Goal: Task Accomplishment & Management: Manage account settings

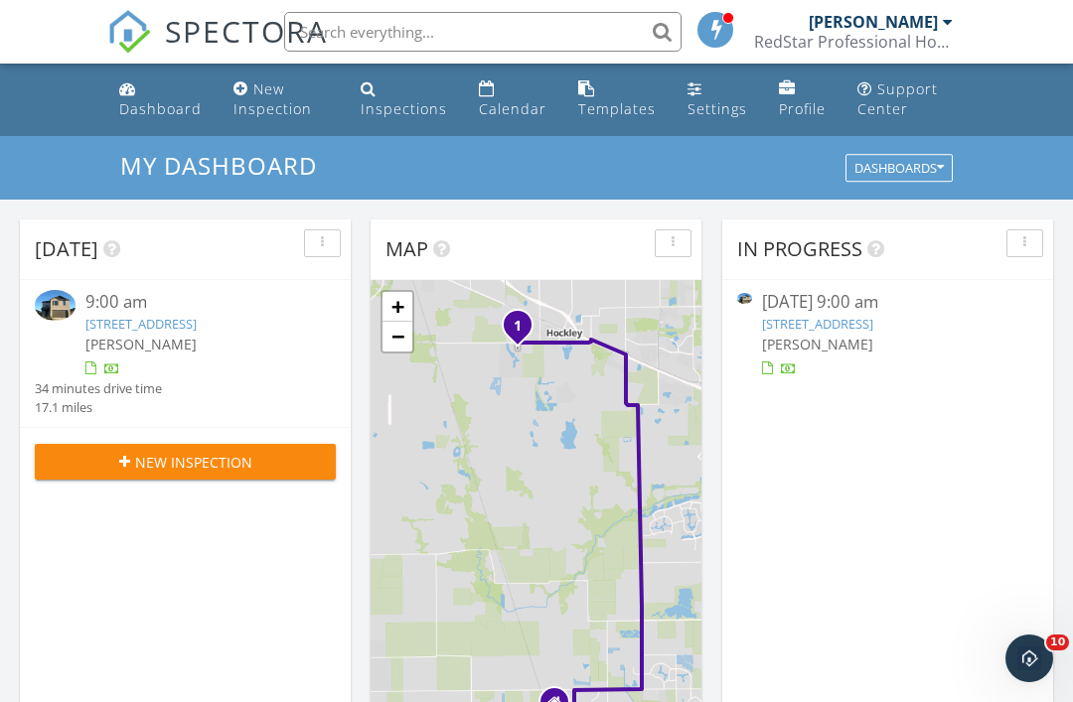
click at [382, 110] on div "Inspections" at bounding box center [404, 108] width 86 height 19
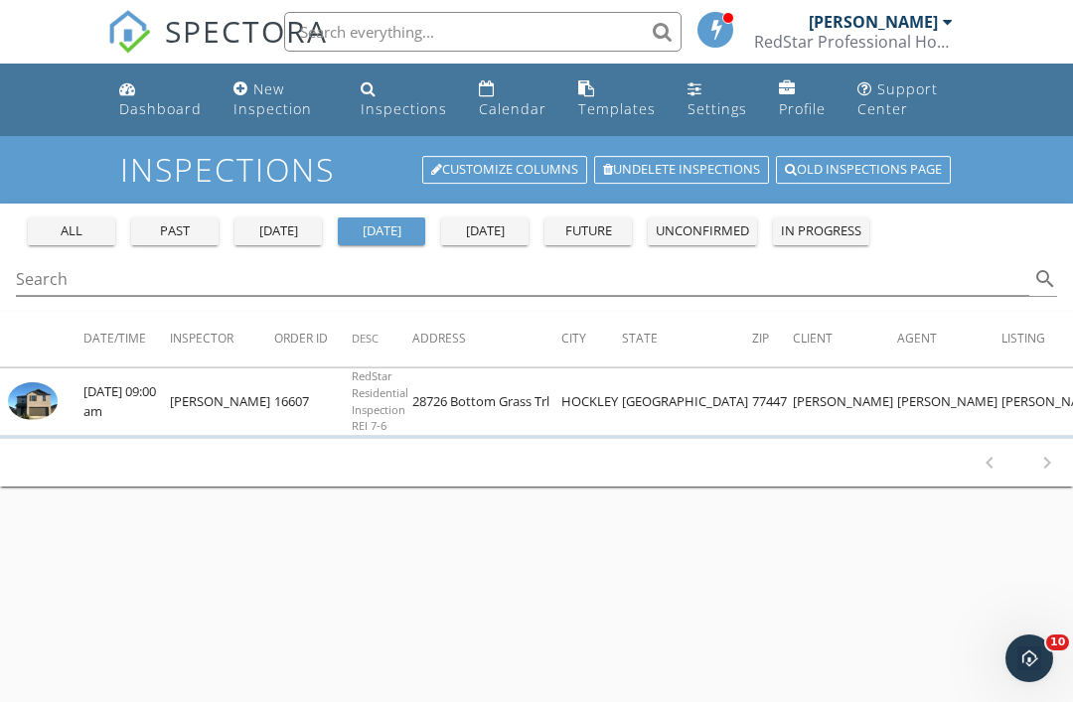
click at [33, 410] on img at bounding box center [33, 401] width 50 height 37
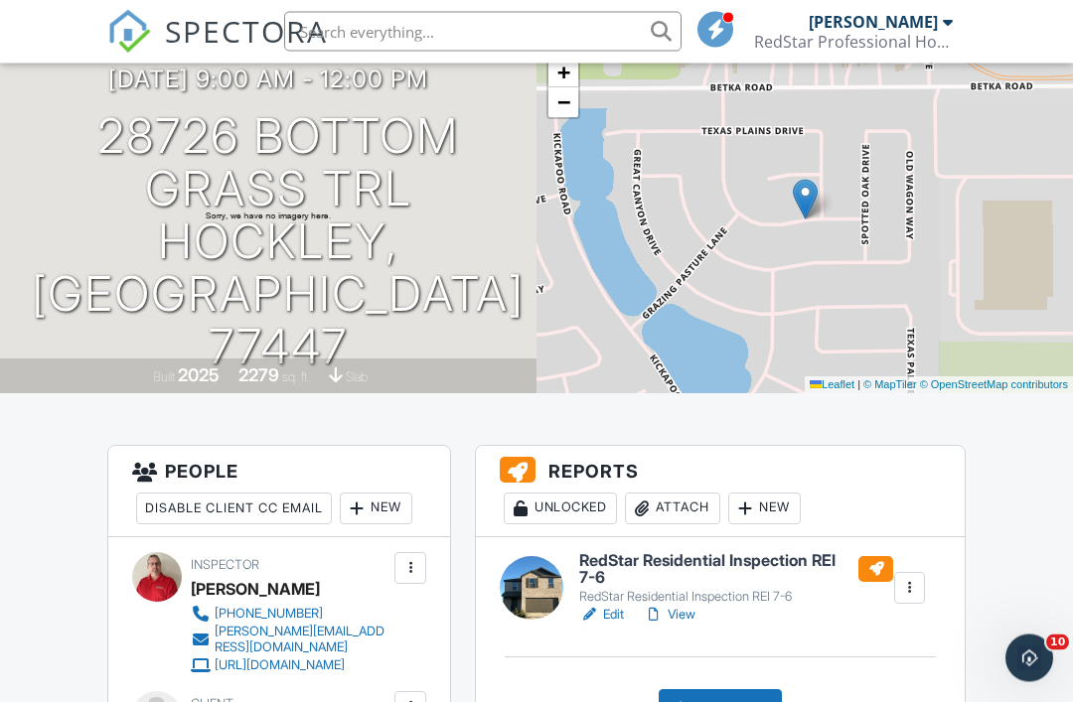
scroll to position [158, 0]
click at [533, 579] on div at bounding box center [532, 588] width 64 height 64
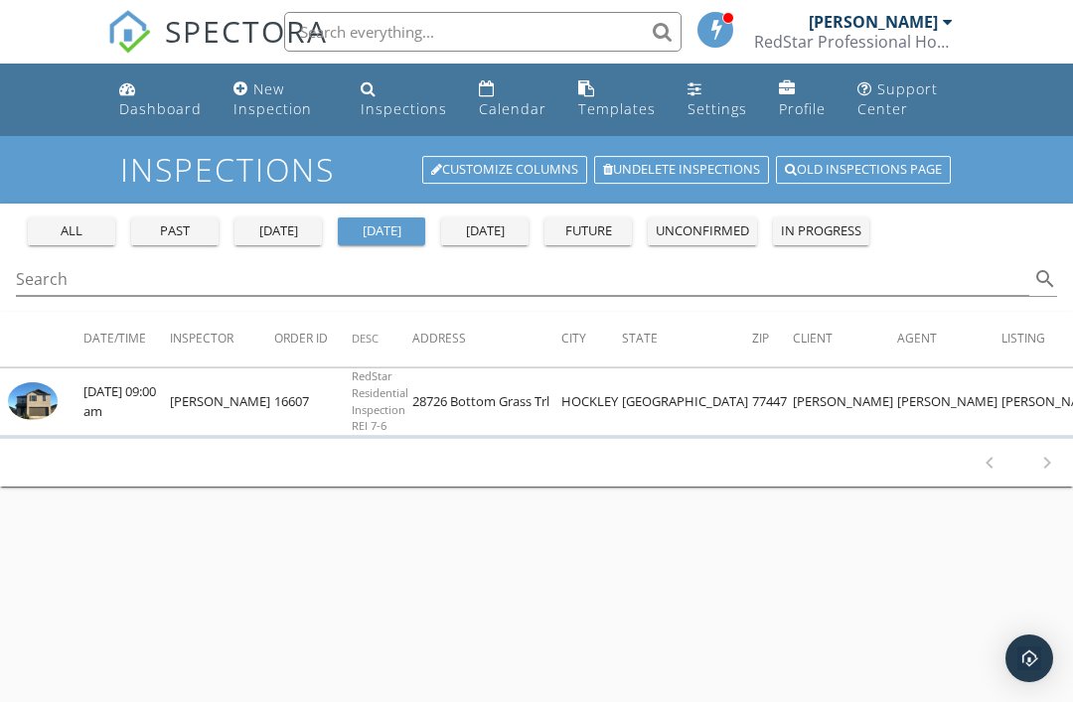
click at [32, 400] on img at bounding box center [33, 401] width 50 height 37
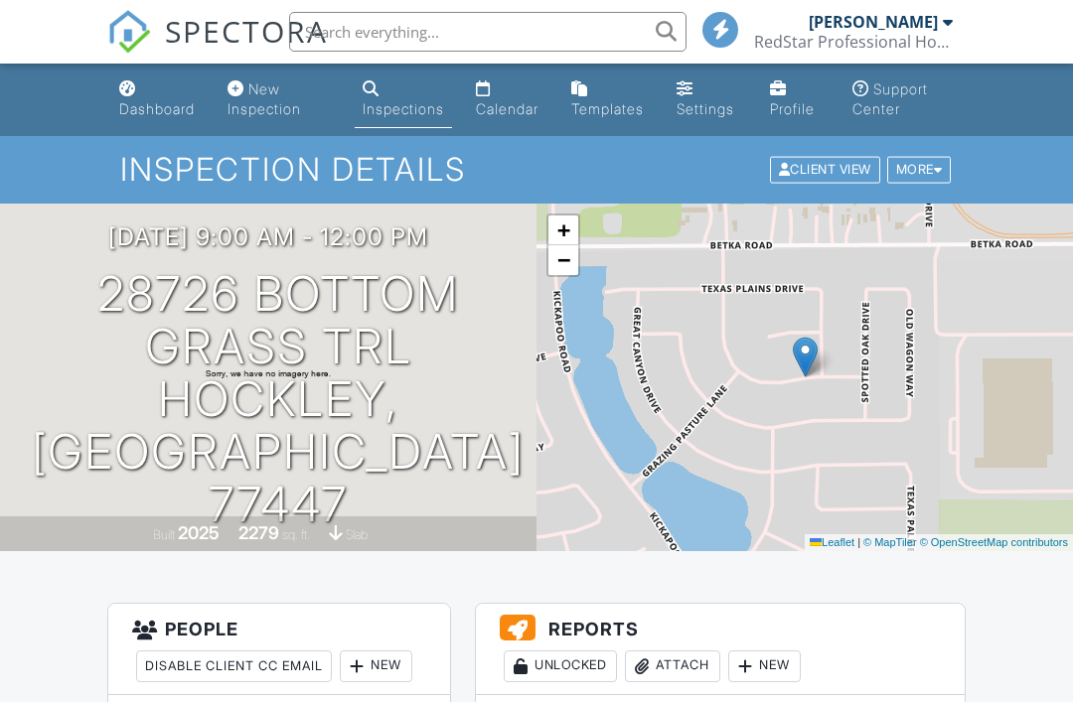
scroll to position [177, 0]
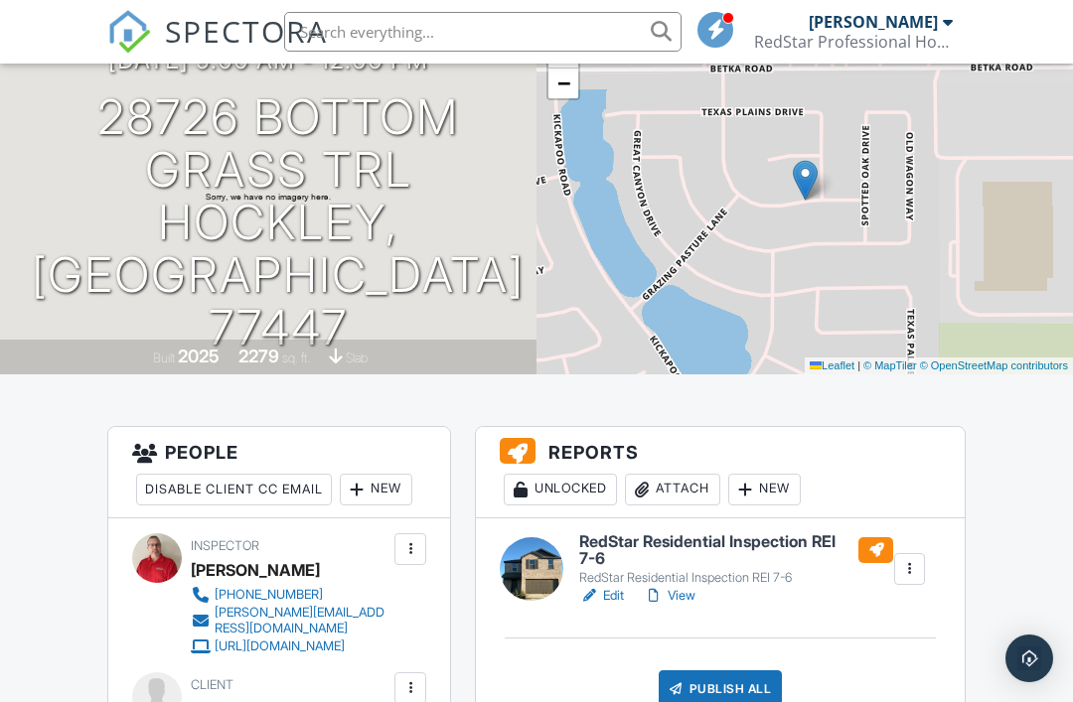
click at [713, 684] on div "Publish All" at bounding box center [721, 690] width 124 height 38
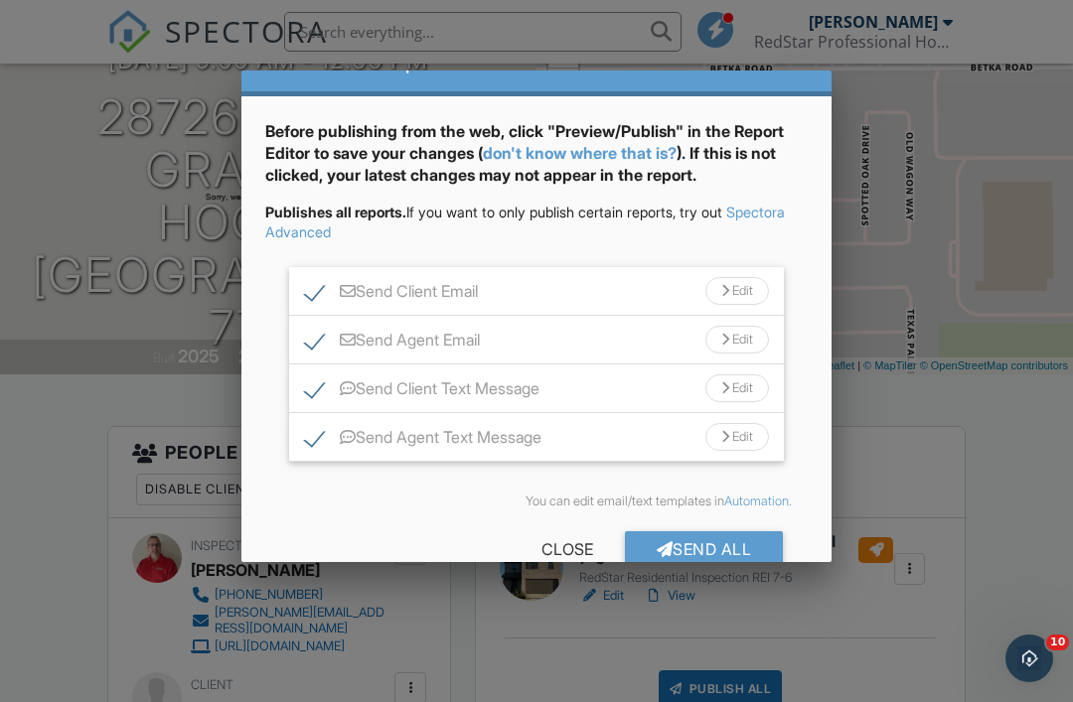
scroll to position [48, 0]
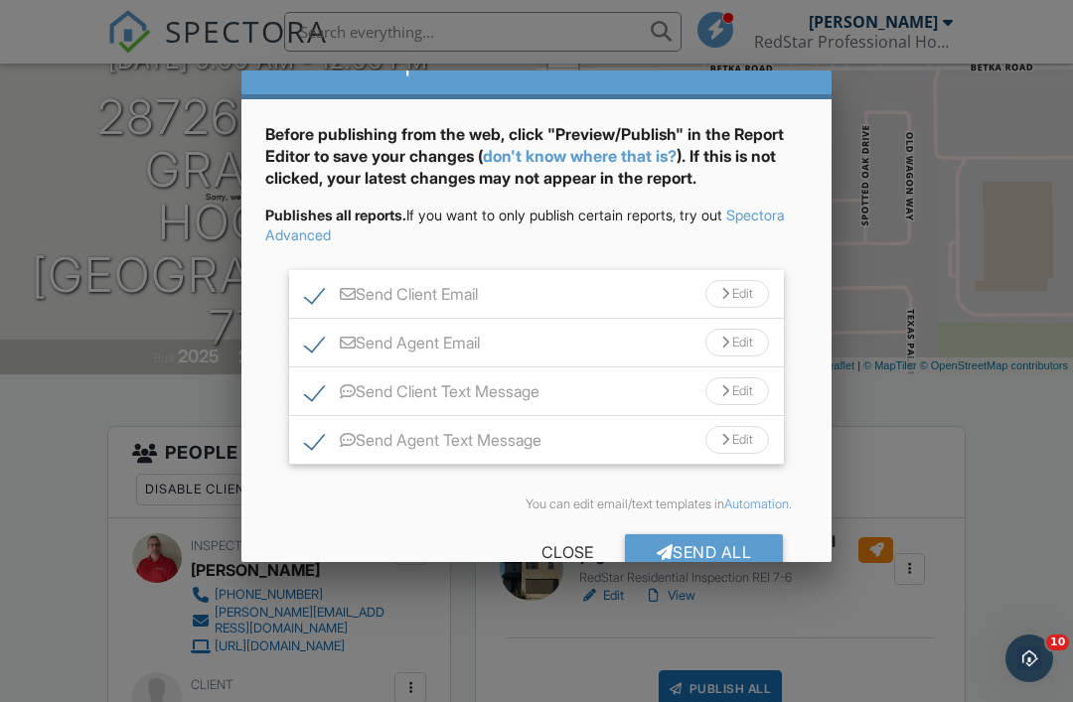
click at [685, 551] on div "Send All" at bounding box center [704, 553] width 159 height 36
